Goal: Task Accomplishment & Management: Manage account settings

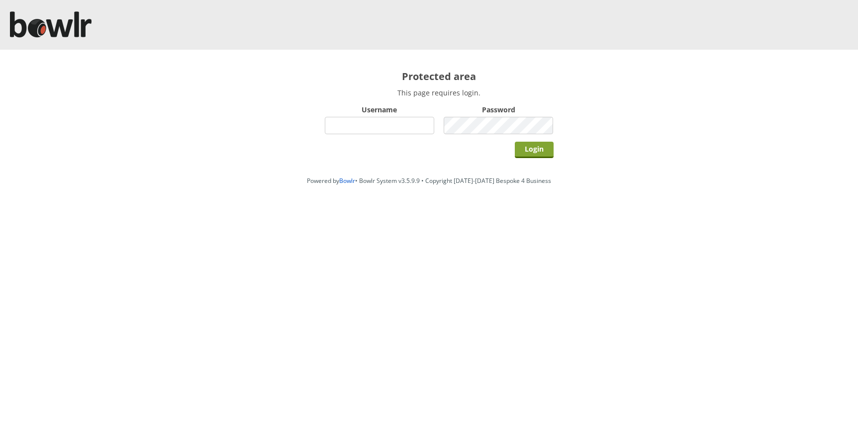
type input "grahamw"
click at [532, 149] on input "Login" at bounding box center [534, 150] width 39 height 16
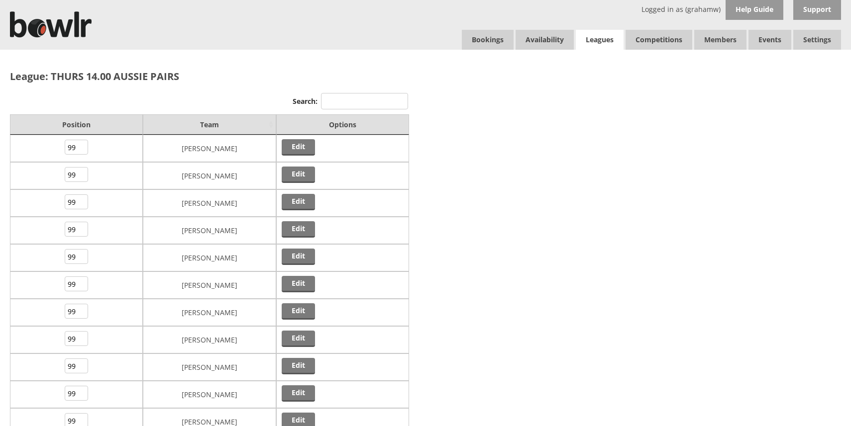
click at [598, 41] on link "Leagues" at bounding box center [600, 40] width 48 height 20
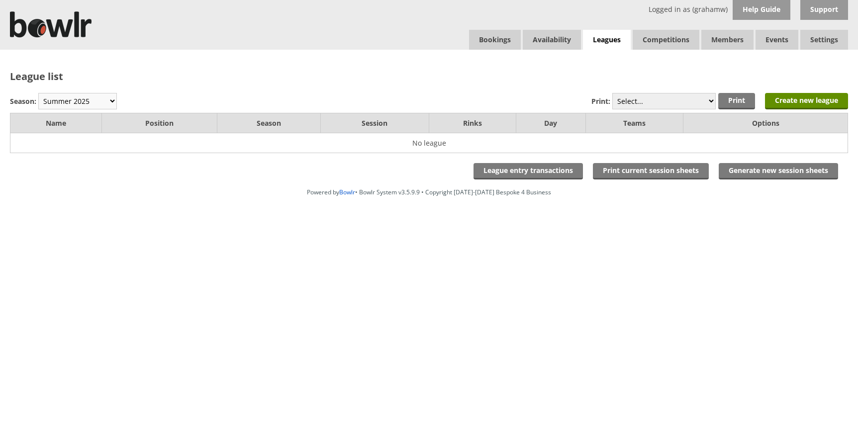
click at [105, 99] on select "Winter 2025-6 Summer 2025 Winter 24-25 Summer 2024 Winter 2023 / 2024 Summer 20…" at bounding box center [77, 101] width 79 height 16
select select "10"
click at [38, 93] on select "Winter 2025-6 Summer 2025 Winter 24-25 Summer 2024 Winter 2023 / 2024 Summer 20…" at bounding box center [77, 101] width 79 height 16
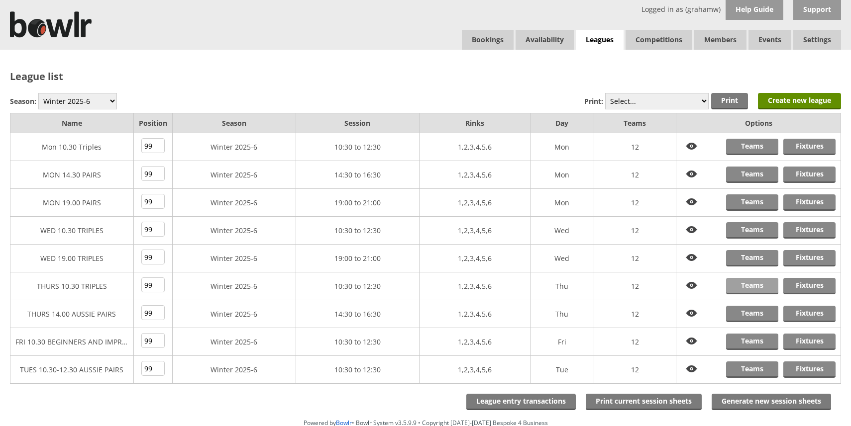
click at [751, 285] on link "Teams" at bounding box center [752, 286] width 52 height 16
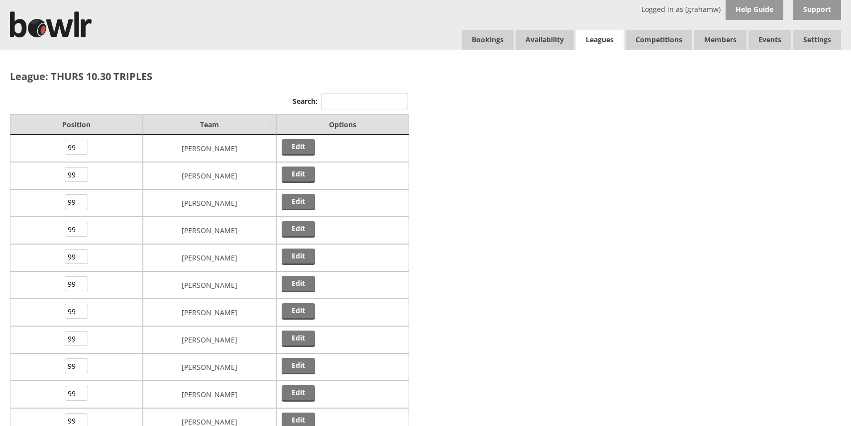
click at [597, 39] on link "Leagues" at bounding box center [600, 40] width 48 height 20
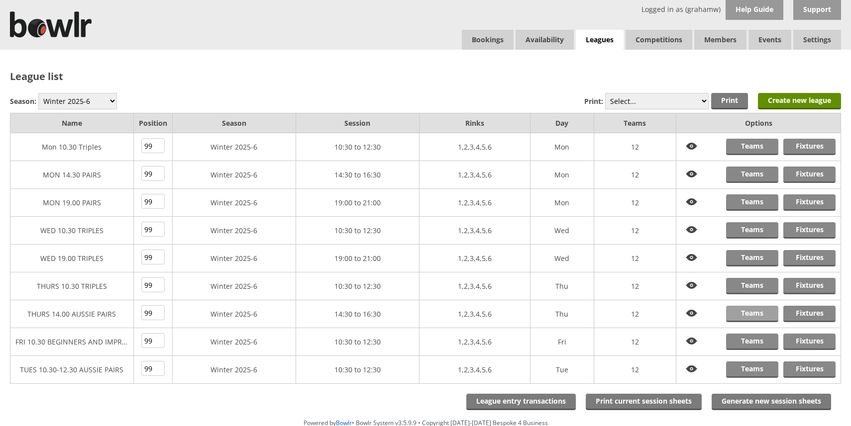
click at [752, 313] on link "Teams" at bounding box center [752, 314] width 52 height 16
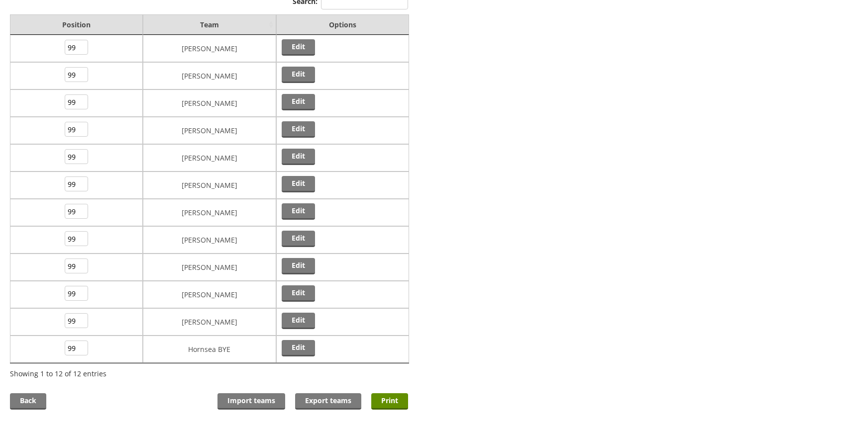
scroll to position [149, 0]
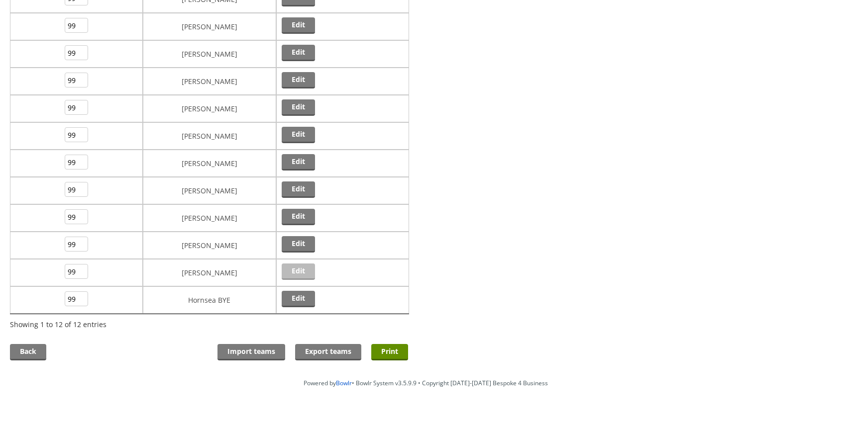
click at [292, 272] on link "Edit" at bounding box center [298, 272] width 33 height 16
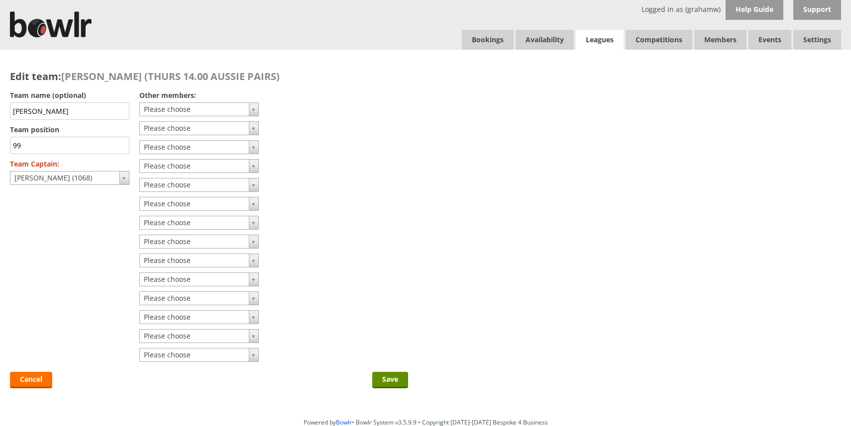
click at [592, 39] on link "Leagues" at bounding box center [600, 40] width 48 height 20
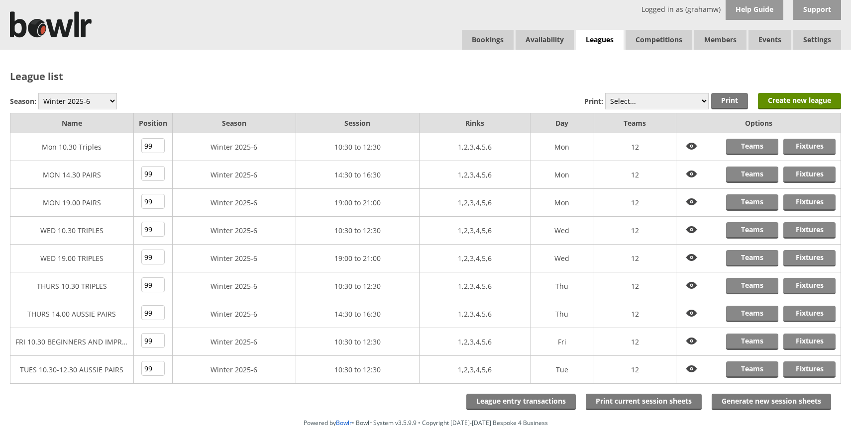
drag, startPoint x: 125, startPoint y: 369, endPoint x: 133, endPoint y: 88, distance: 281.2
click at [132, 89] on div "League list Season: Winter 2025-6 Summer 2025 Winter 24-25 Summer 2024 Winter 2…" at bounding box center [425, 224] width 851 height 349
drag, startPoint x: 152, startPoint y: 49, endPoint x: 157, endPoint y: 44, distance: 7.0
click at [155, 46] on div "Logged in as (grahamw) Help Guide Support Bookings Availability Leagues Competi…" at bounding box center [425, 25] width 851 height 50
click at [811, 314] on link "Fixtures" at bounding box center [809, 314] width 52 height 16
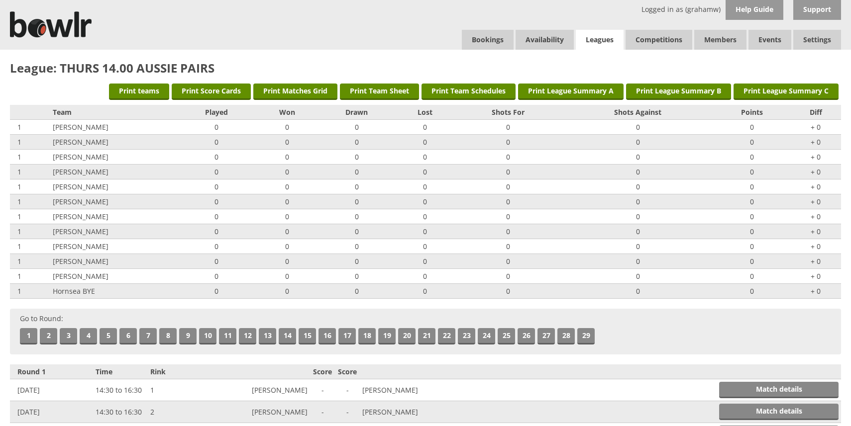
click at [595, 40] on link "Leagues" at bounding box center [600, 40] width 48 height 20
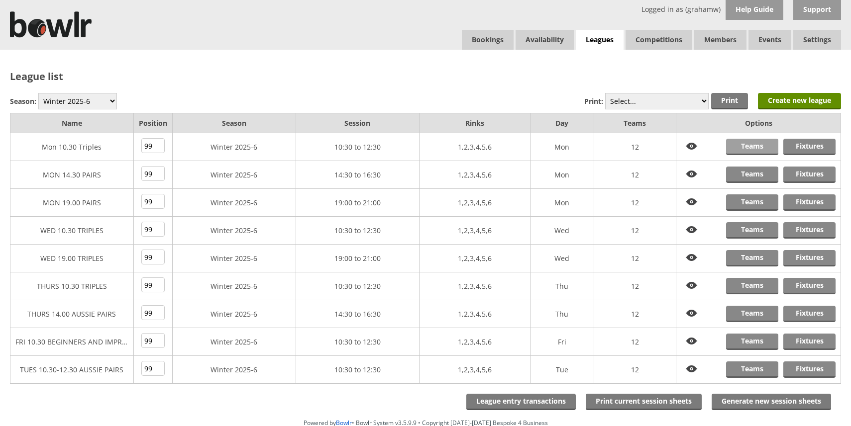
click at [752, 146] on link "Teams" at bounding box center [752, 147] width 52 height 16
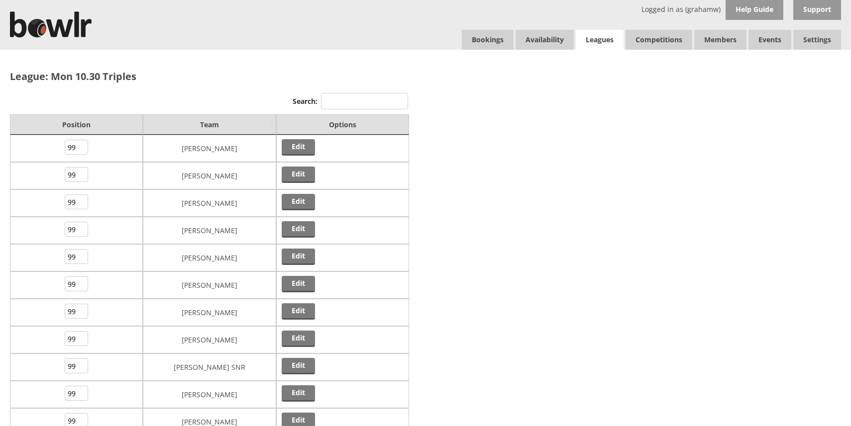
click at [604, 41] on link "Leagues" at bounding box center [600, 40] width 48 height 20
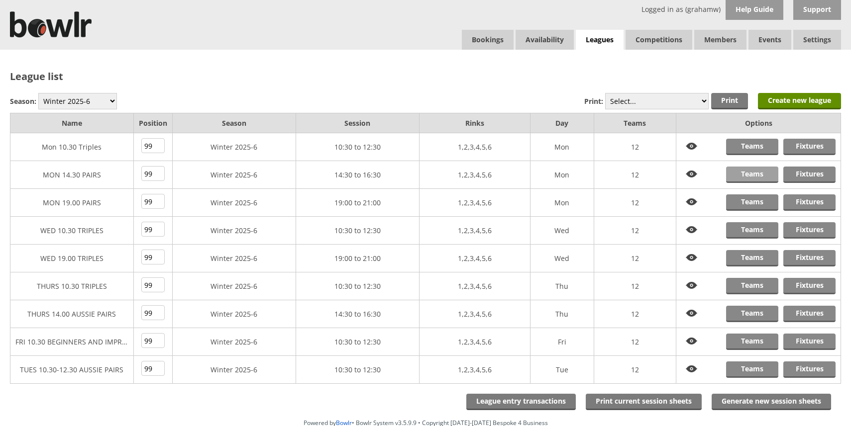
click at [748, 175] on link "Teams" at bounding box center [752, 175] width 52 height 16
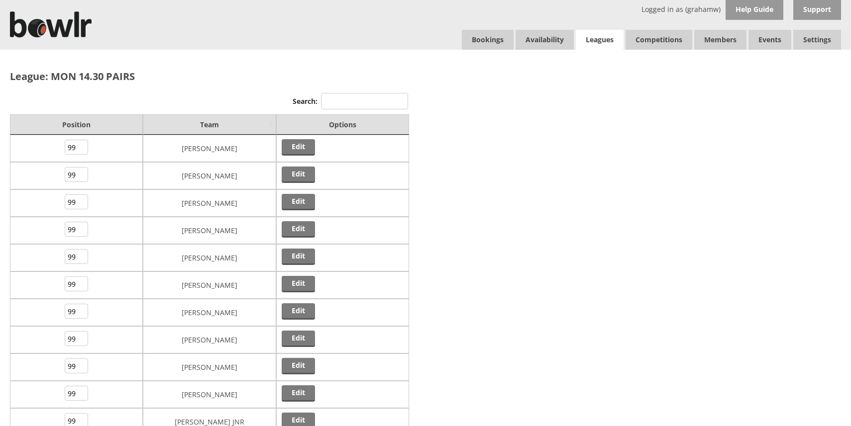
click at [597, 40] on link "Leagues" at bounding box center [600, 40] width 48 height 20
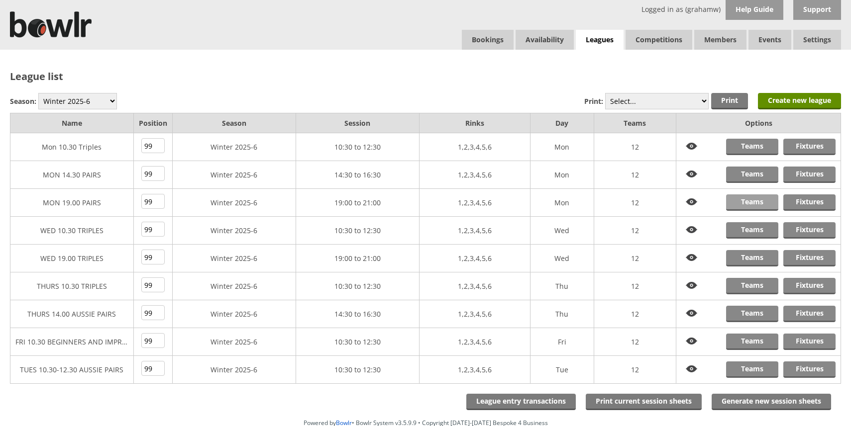
click at [751, 201] on link "Teams" at bounding box center [752, 202] width 52 height 16
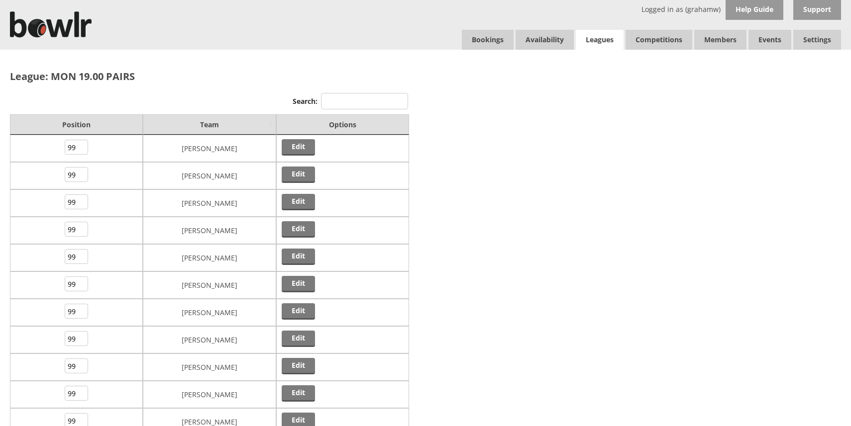
click at [602, 40] on link "Leagues" at bounding box center [600, 40] width 48 height 20
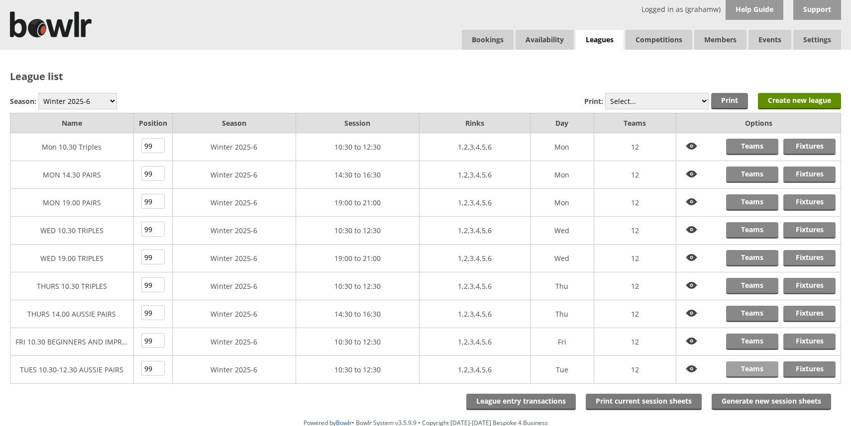
click at [751, 370] on link "Teams" at bounding box center [752, 370] width 52 height 16
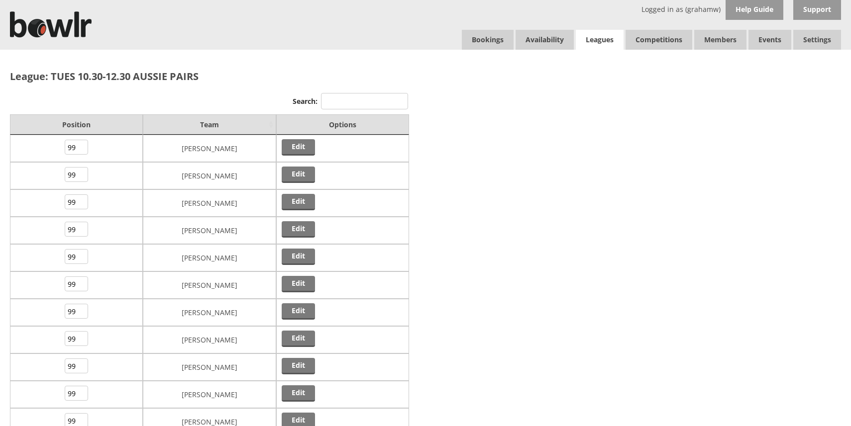
click at [606, 40] on link "Leagues" at bounding box center [600, 40] width 48 height 20
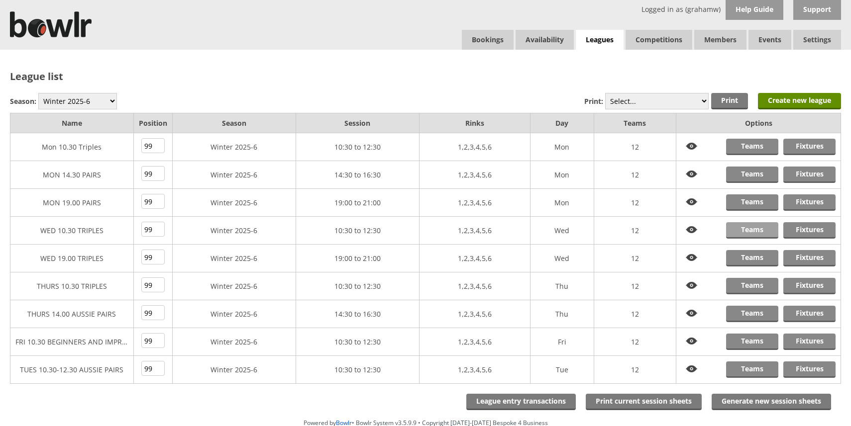
click at [752, 230] on link "Teams" at bounding box center [752, 230] width 52 height 16
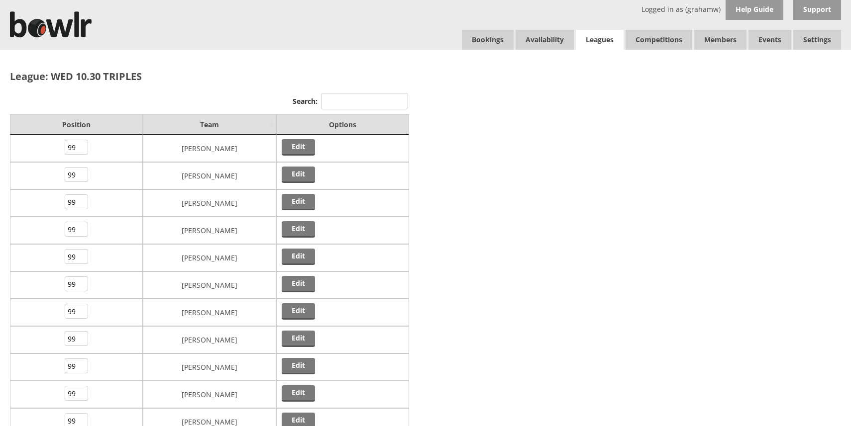
click at [597, 40] on link "Leagues" at bounding box center [600, 40] width 48 height 20
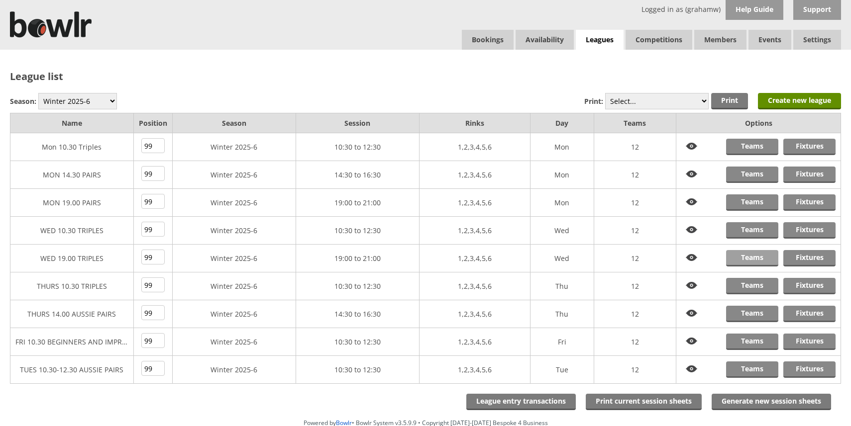
click at [749, 258] on link "Teams" at bounding box center [752, 258] width 52 height 16
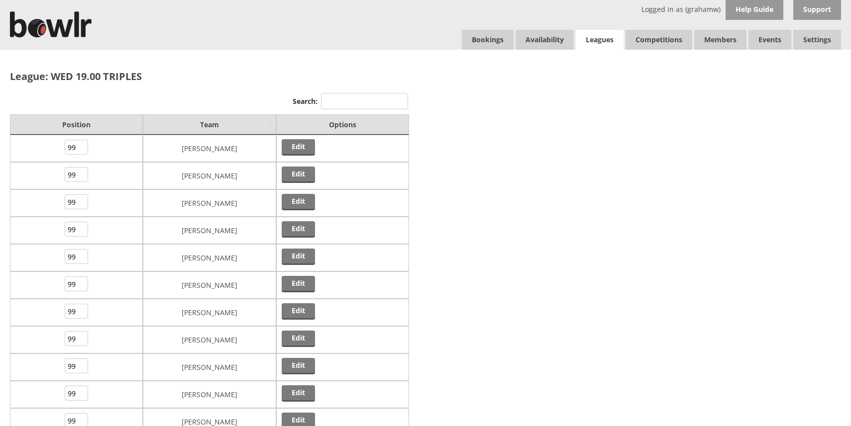
click at [598, 40] on link "Leagues" at bounding box center [600, 40] width 48 height 20
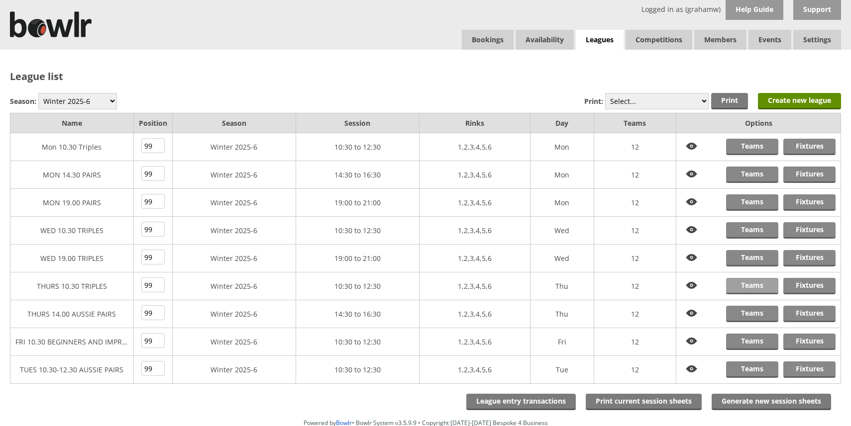
click at [747, 285] on link "Teams" at bounding box center [752, 286] width 52 height 16
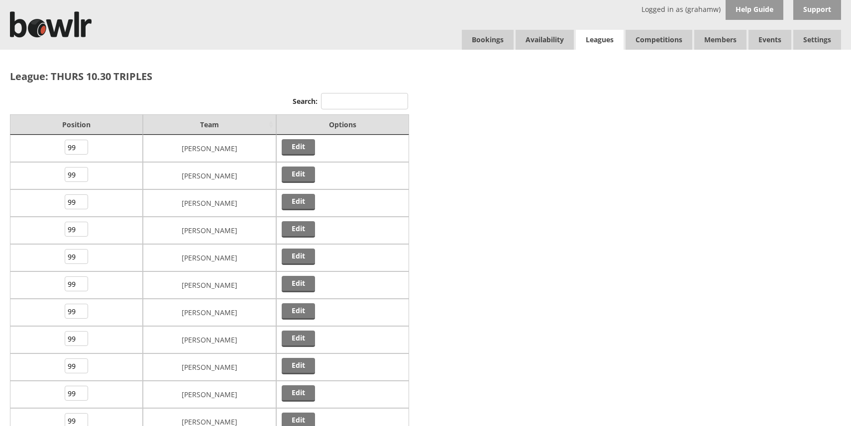
click at [597, 40] on link "Leagues" at bounding box center [600, 40] width 48 height 20
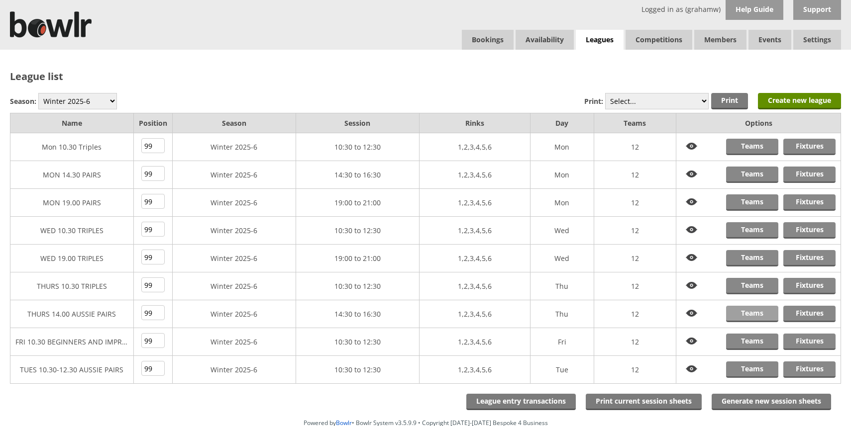
click at [749, 313] on link "Teams" at bounding box center [752, 314] width 52 height 16
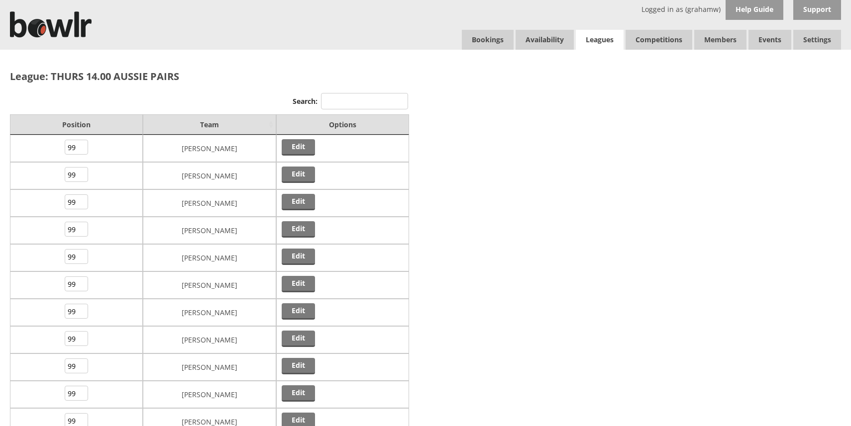
click at [597, 41] on link "Leagues" at bounding box center [600, 40] width 48 height 20
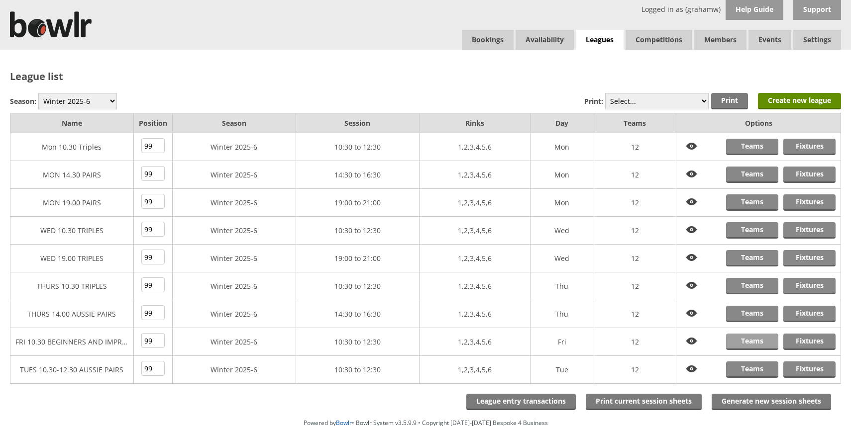
click at [747, 340] on link "Teams" at bounding box center [752, 342] width 52 height 16
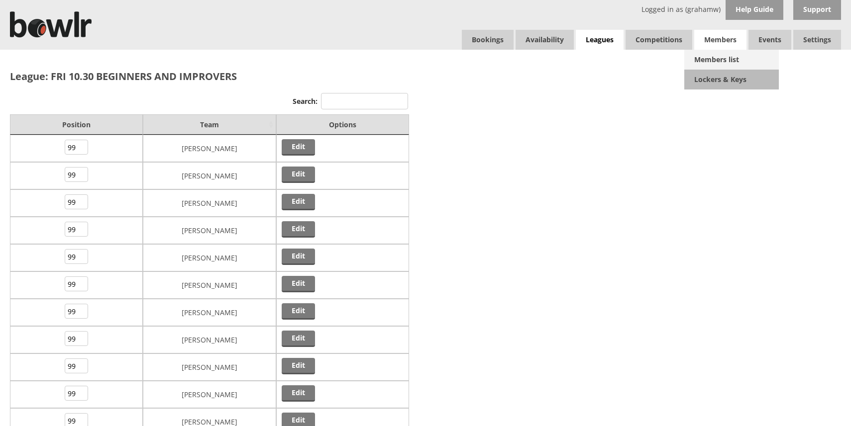
click at [719, 58] on link "Members list" at bounding box center [731, 60] width 95 height 20
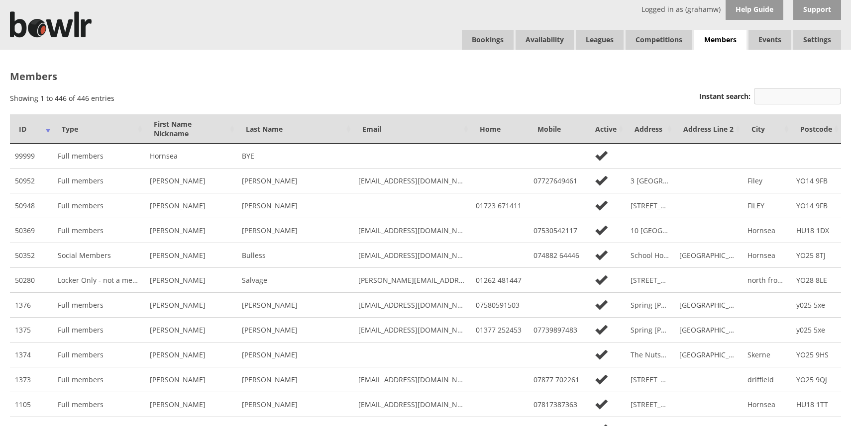
click at [789, 94] on input "Instant search:" at bounding box center [797, 96] width 87 height 16
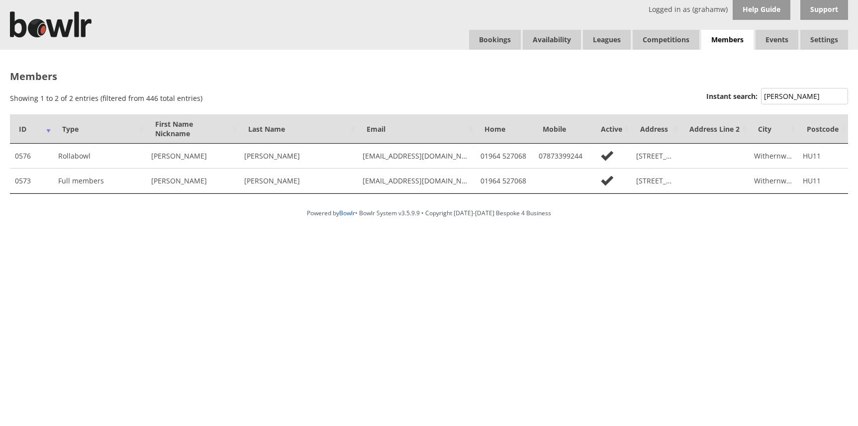
type input "dobb"
click at [672, 156] on td "9 St Albans Close" at bounding box center [655, 156] width 49 height 25
click at [668, 157] on td "9 St Albans Close" at bounding box center [655, 156] width 49 height 25
click at [659, 156] on td "9 St Albans Close" at bounding box center [655, 156] width 49 height 25
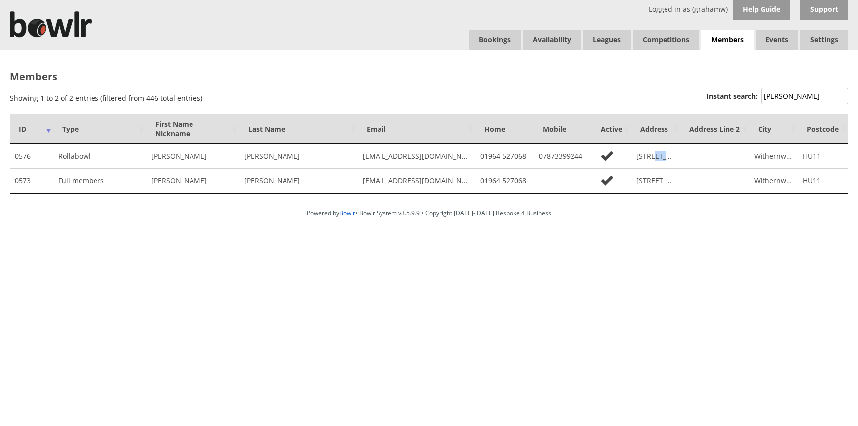
click at [659, 156] on td "9 St Albans Close" at bounding box center [655, 156] width 49 height 25
click at [676, 156] on td "9 St Albans Close" at bounding box center [655, 156] width 49 height 25
click at [677, 156] on td "9 St Albans Close" at bounding box center [655, 156] width 49 height 25
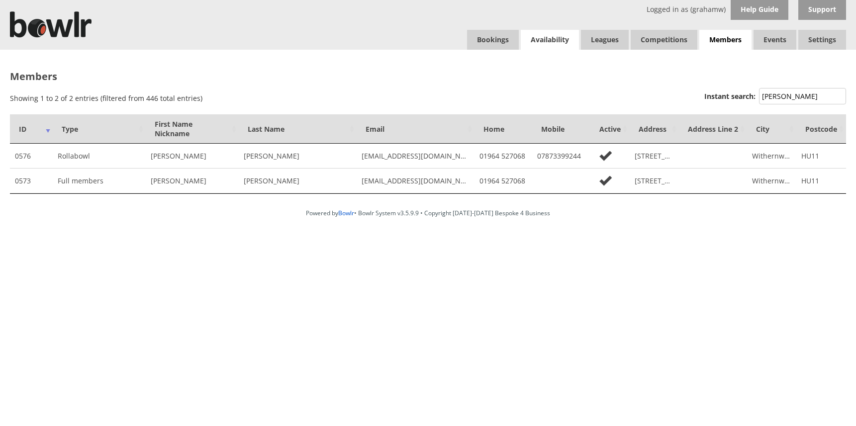
click at [551, 38] on link "Availability" at bounding box center [550, 40] width 58 height 20
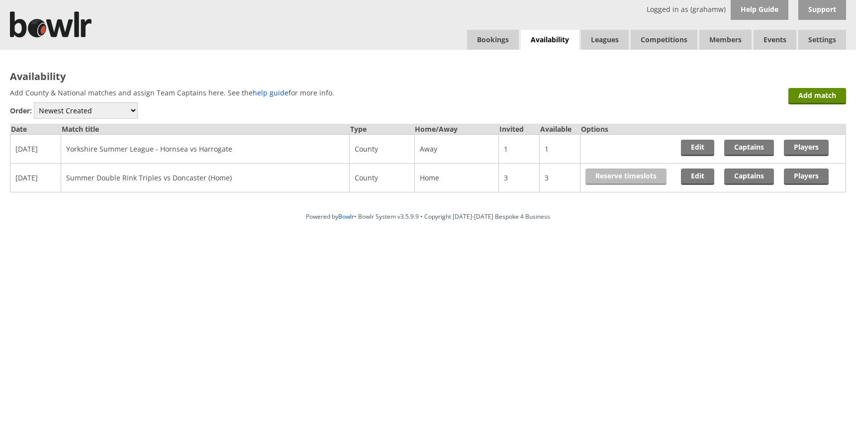
click at [630, 176] on link "Reserve timeslots" at bounding box center [625, 177] width 81 height 16
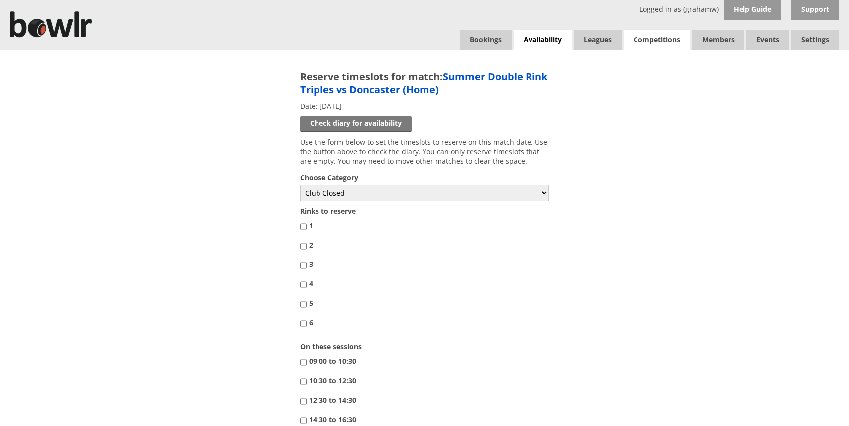
click at [659, 38] on link "Competitions" at bounding box center [656, 40] width 67 height 20
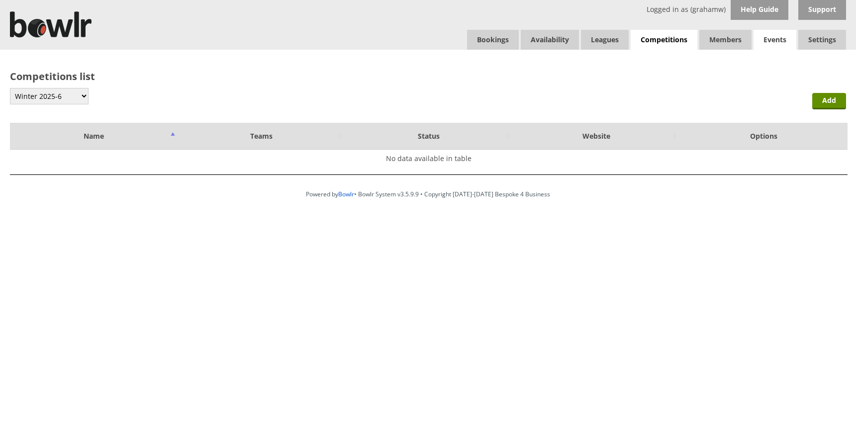
click at [772, 38] on link "Events" at bounding box center [775, 40] width 43 height 20
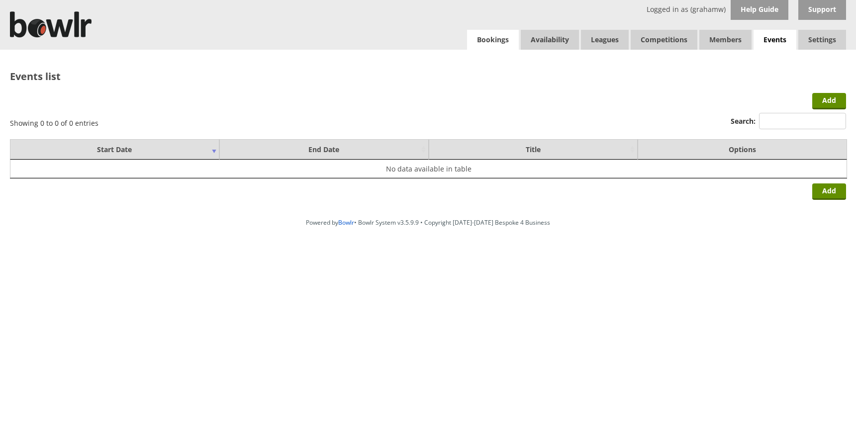
click at [486, 38] on link "Bookings" at bounding box center [493, 40] width 52 height 20
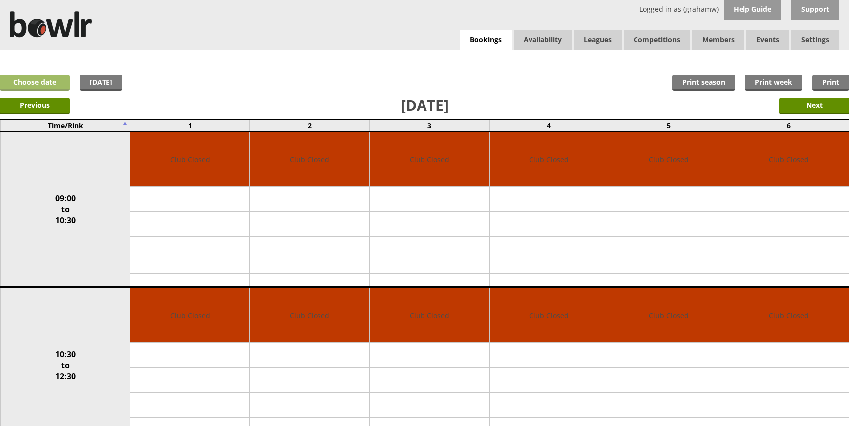
click at [49, 83] on link "Choose date" at bounding box center [35, 83] width 70 height 16
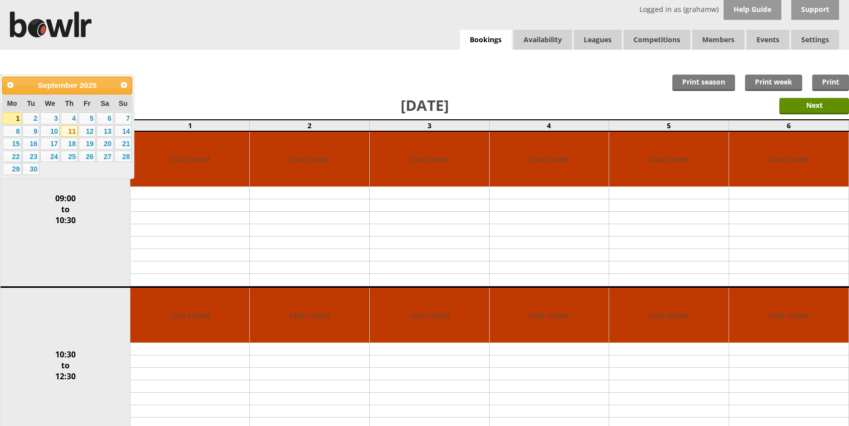
click at [71, 130] on link "11" at bounding box center [69, 131] width 17 height 12
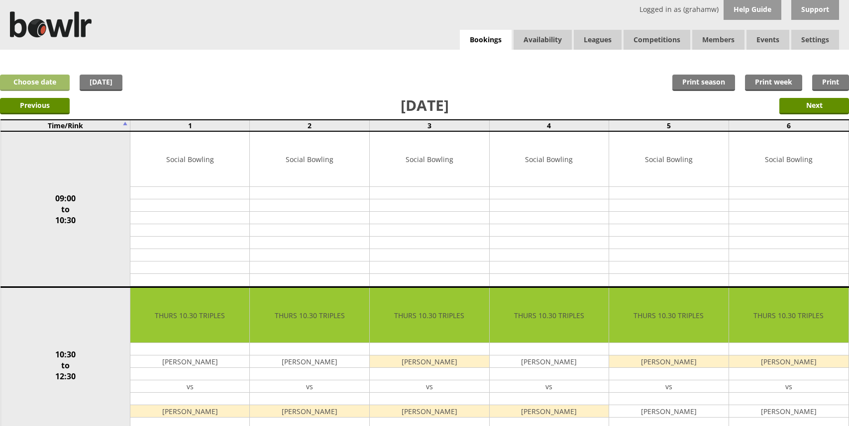
click at [52, 83] on link "Choose date" at bounding box center [35, 83] width 70 height 16
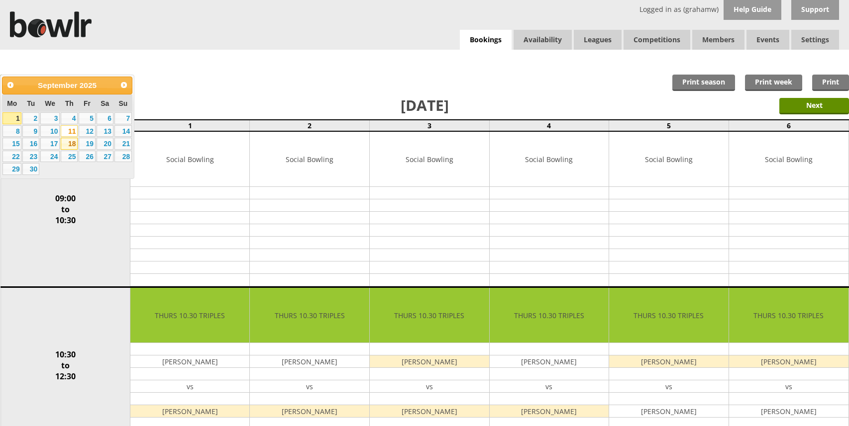
click at [66, 142] on link "18" at bounding box center [69, 144] width 17 height 12
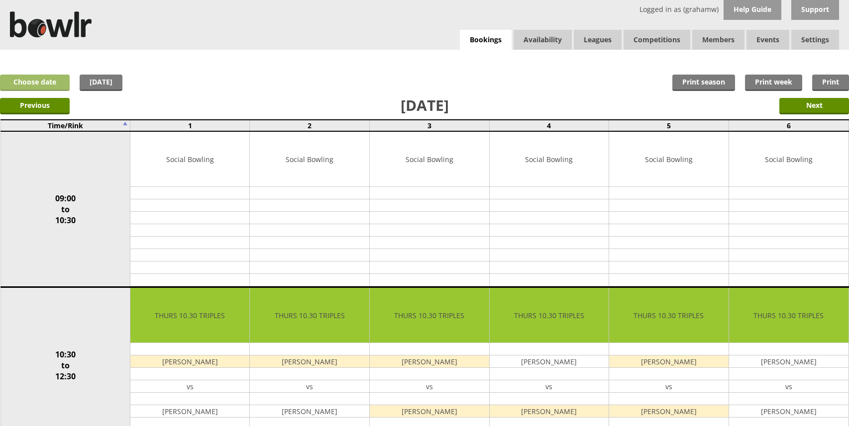
click at [50, 83] on link "Choose date" at bounding box center [35, 83] width 70 height 16
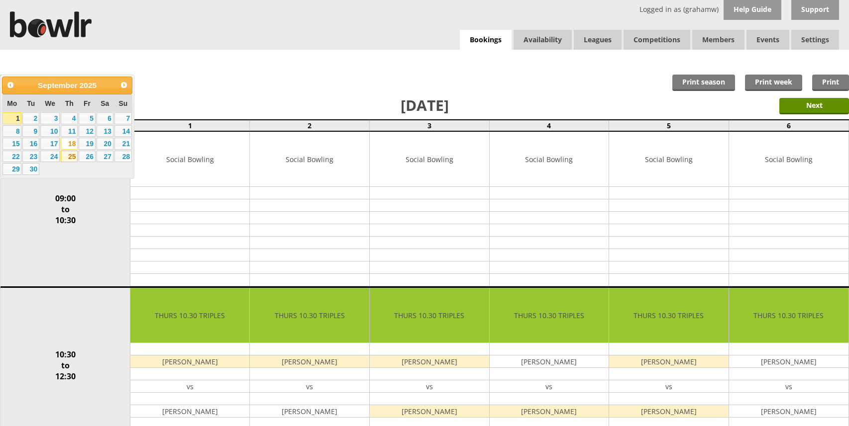
click at [69, 156] on link "25" at bounding box center [69, 157] width 17 height 12
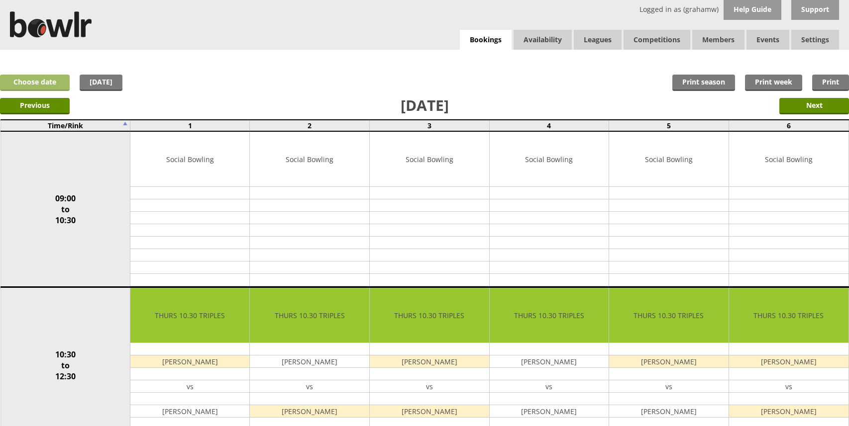
click at [44, 83] on link "Choose date" at bounding box center [35, 83] width 70 height 16
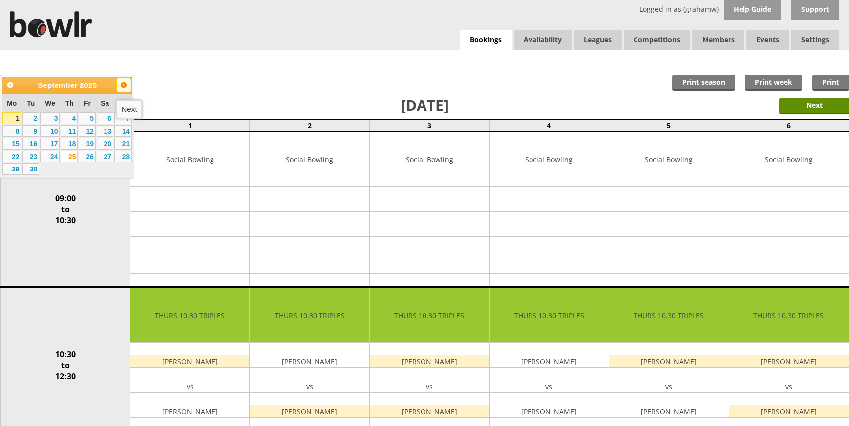
click at [121, 83] on span "Next" at bounding box center [124, 85] width 8 height 8
click at [69, 118] on link "2" at bounding box center [69, 118] width 17 height 12
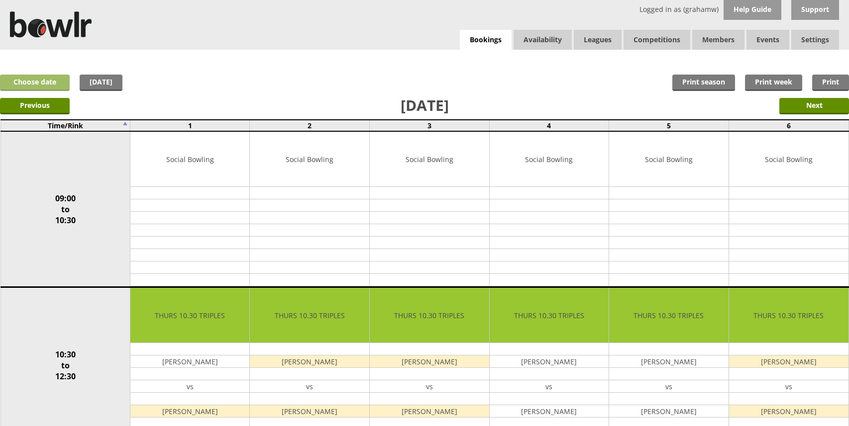
click at [49, 82] on link "Choose date" at bounding box center [35, 83] width 70 height 16
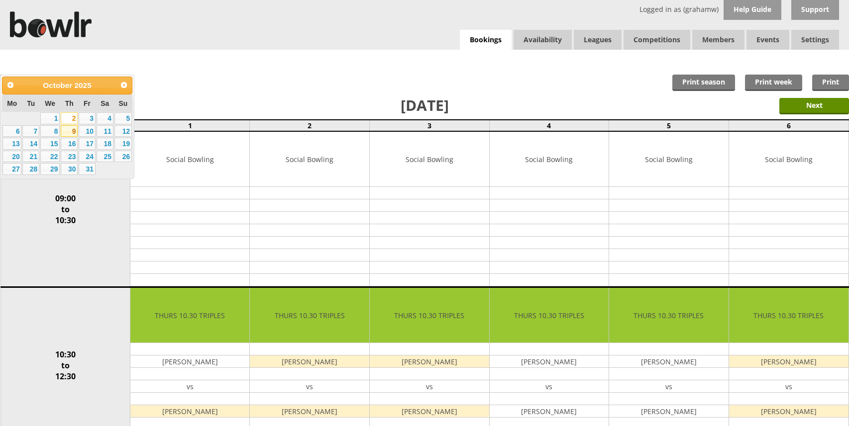
click at [67, 130] on link "9" at bounding box center [69, 131] width 17 height 12
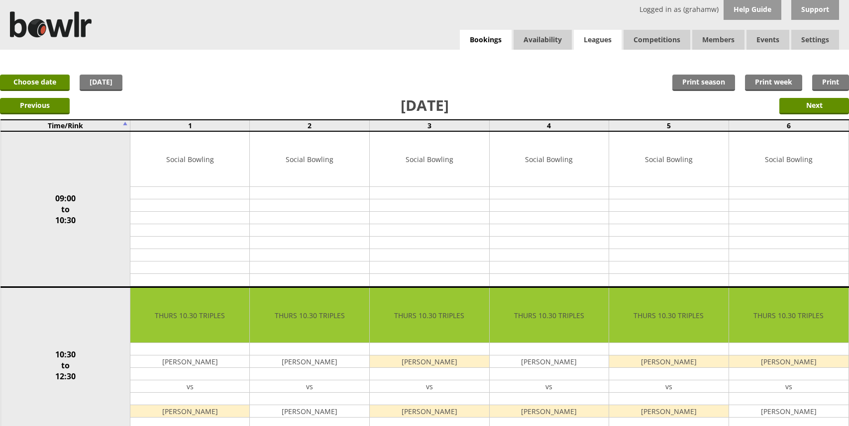
click at [595, 38] on link "Leagues" at bounding box center [598, 40] width 48 height 20
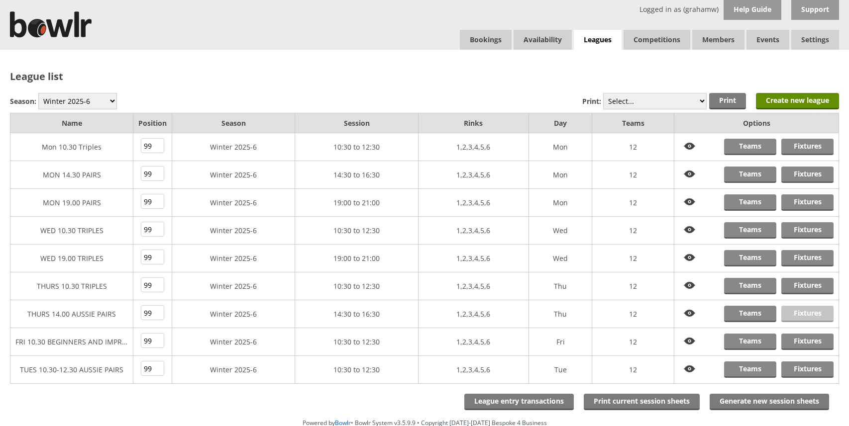
click at [801, 312] on link "Fixtures" at bounding box center [807, 314] width 52 height 16
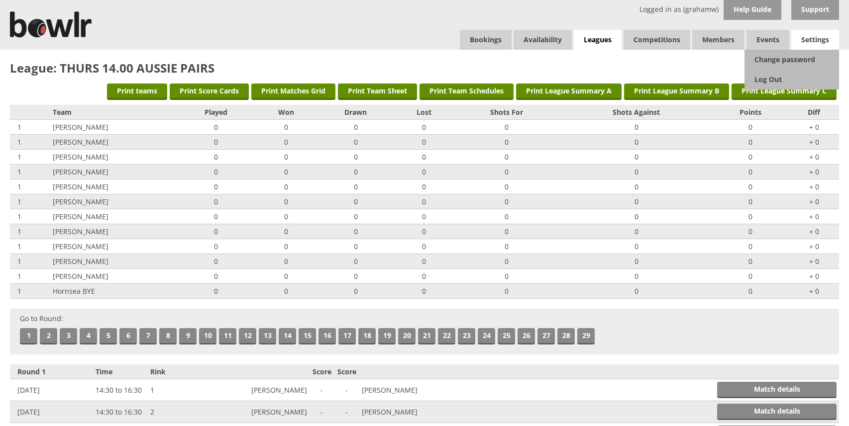
click at [811, 38] on span "Settings" at bounding box center [815, 40] width 48 height 20
click at [812, 38] on span "Settings" at bounding box center [815, 40] width 48 height 20
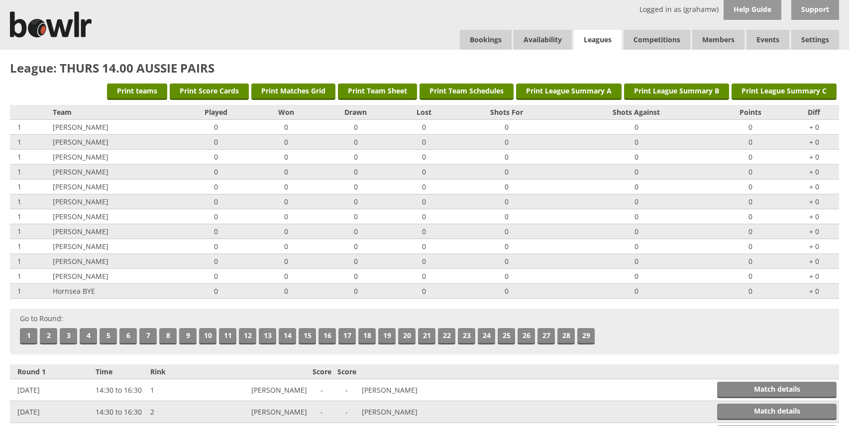
click at [595, 40] on link "Leagues" at bounding box center [598, 40] width 48 height 20
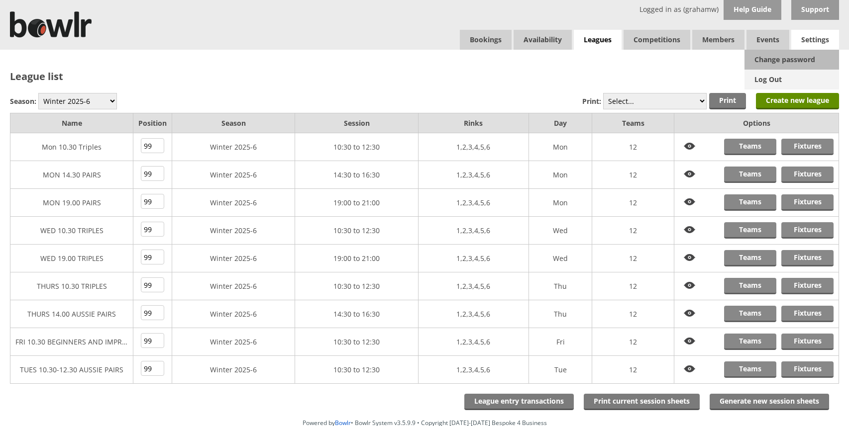
click at [772, 77] on link "Log Out" at bounding box center [791, 80] width 95 height 20
